Goal: Transaction & Acquisition: Purchase product/service

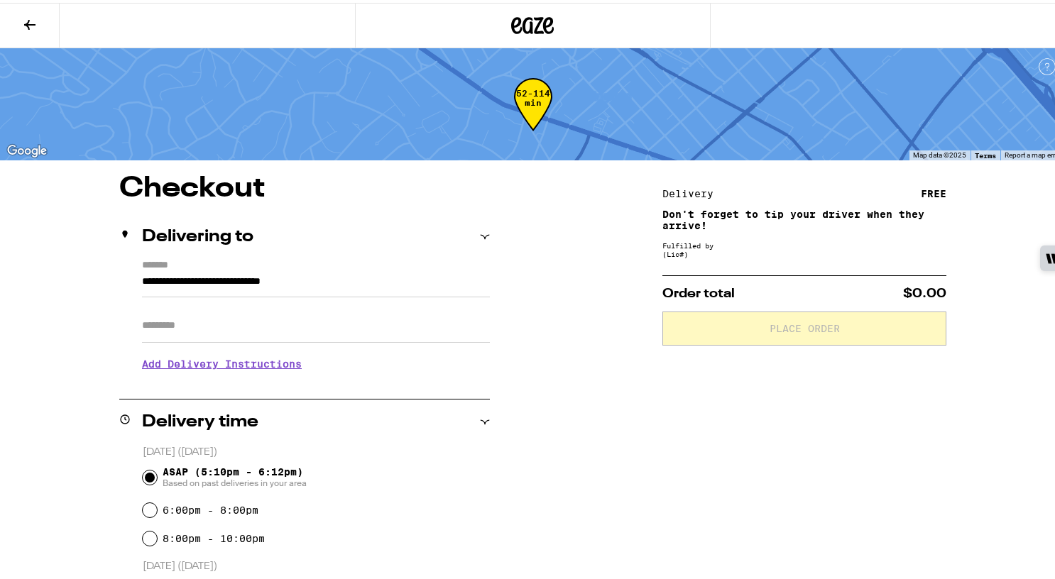
click at [543, 24] on icon at bounding box center [532, 23] width 43 height 26
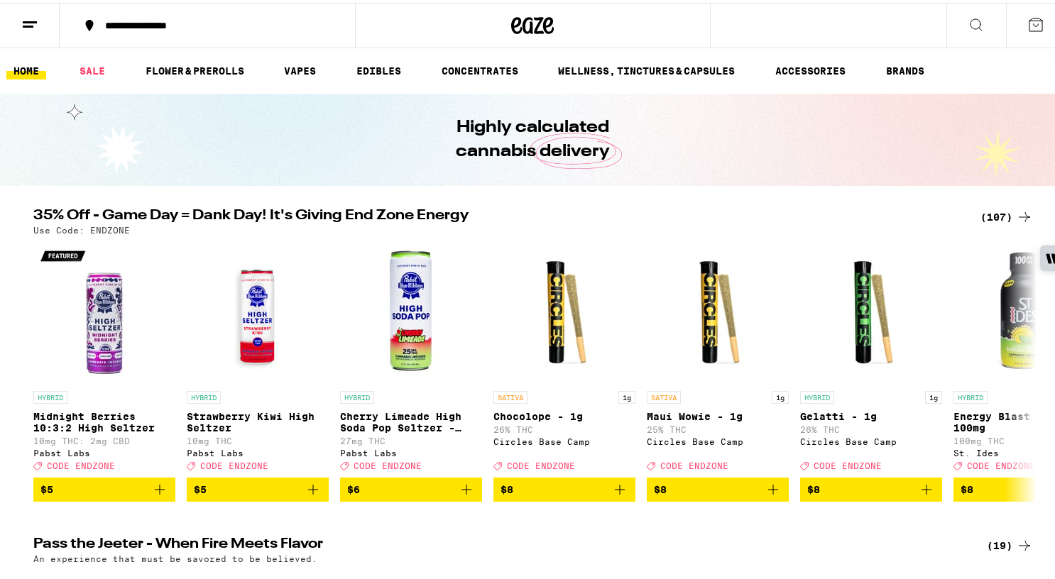
click at [1017, 216] on icon at bounding box center [1024, 214] width 17 height 17
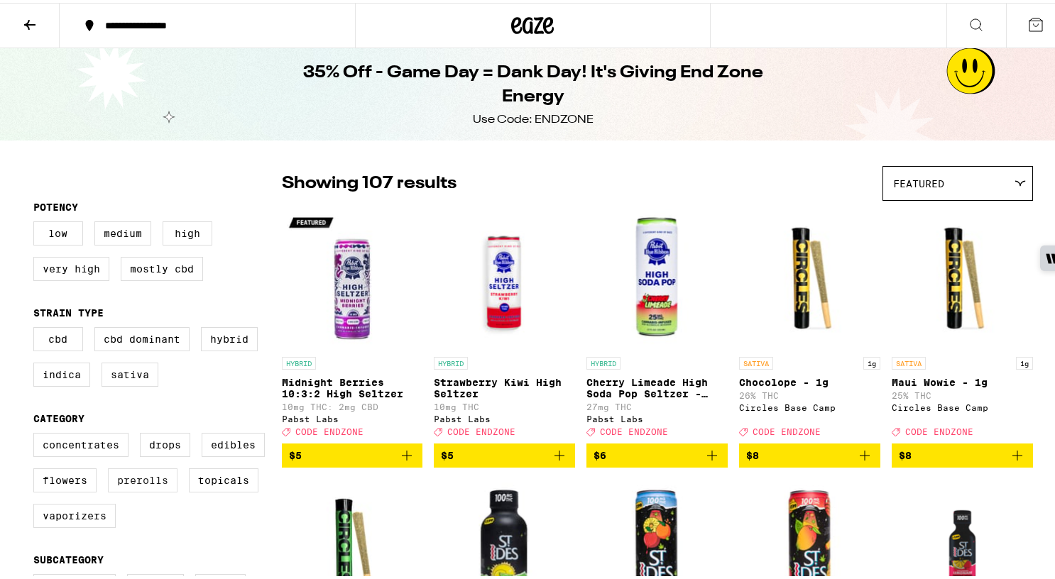
click at [148, 486] on label "Prerolls" at bounding box center [143, 478] width 70 height 24
click at [37, 433] on input "Prerolls" at bounding box center [36, 432] width 1 height 1
checkbox input "true"
